Goal: Communication & Community: Answer question/provide support

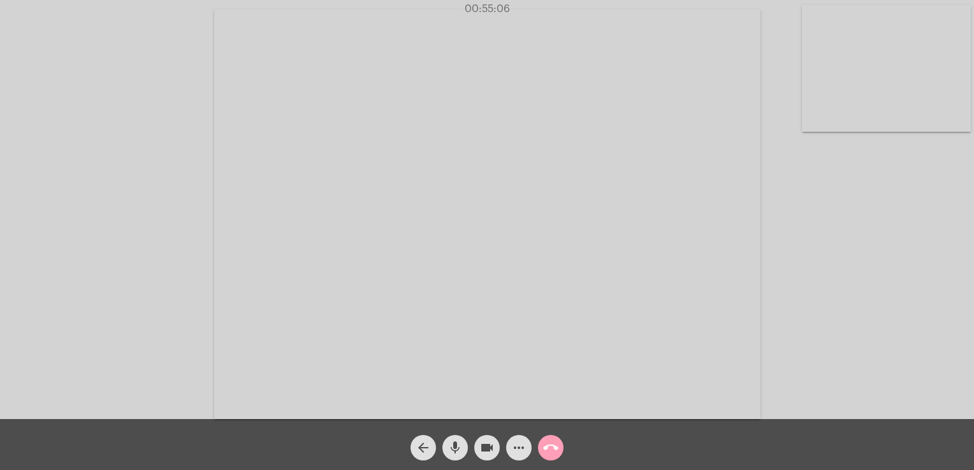
click at [540, 449] on button "call_end" at bounding box center [550, 447] width 25 height 25
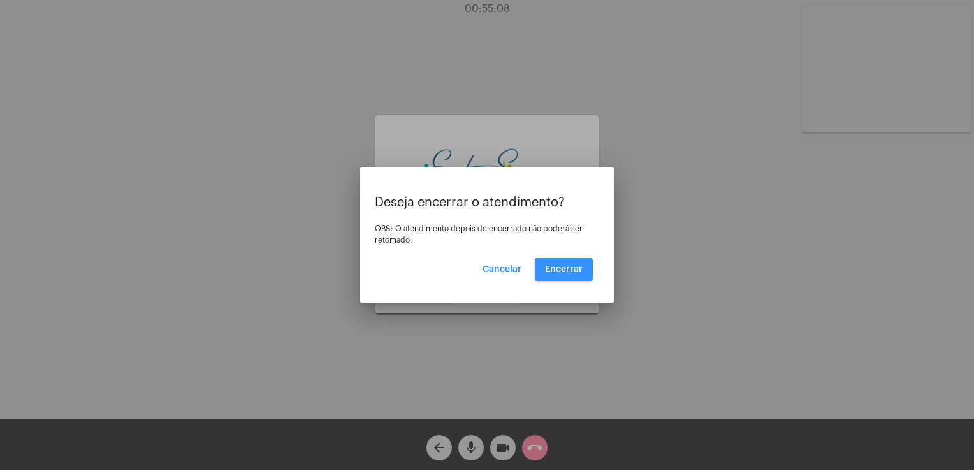
click at [560, 267] on span "Encerrar" at bounding box center [564, 269] width 38 height 9
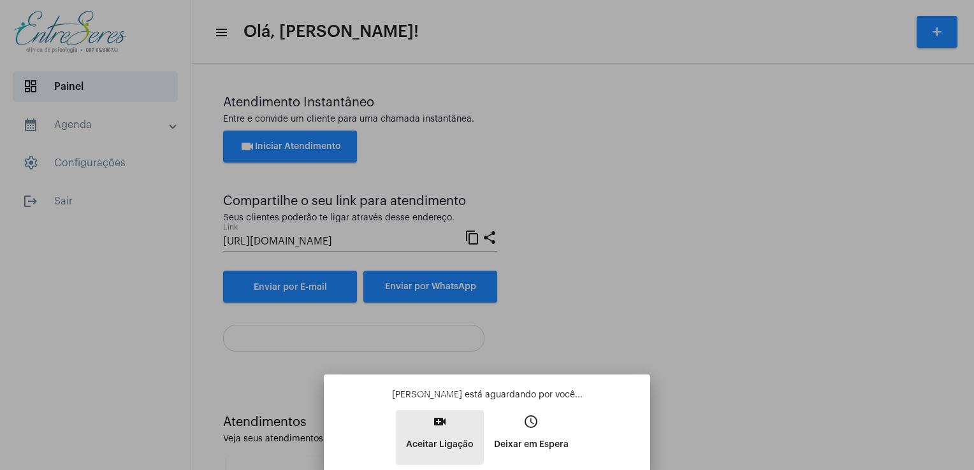
click at [420, 427] on button "video_call Aceitar Ligação" at bounding box center [440, 437] width 88 height 55
